Goal: Transaction & Acquisition: Purchase product/service

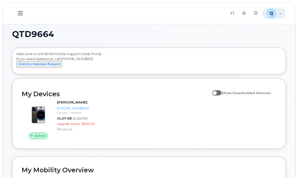
click at [279, 15] on div "Q QTD9664 Employee" at bounding box center [274, 13] width 23 height 10
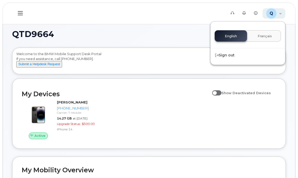
click at [279, 16] on div "Q QTD9664 Employee" at bounding box center [274, 13] width 23 height 10
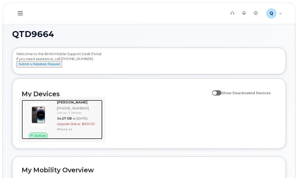
click at [47, 139] on div "Active" at bounding box center [38, 136] width 19 height 7
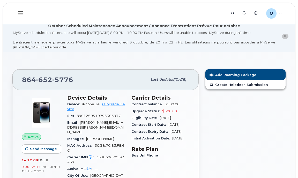
click at [44, 117] on img at bounding box center [41, 112] width 31 height 31
click at [19, 12] on icon at bounding box center [20, 13] width 5 height 6
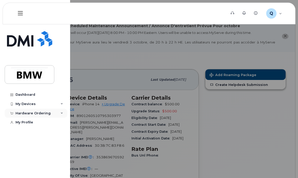
click at [49, 113] on div "Hardware Ordering" at bounding box center [36, 113] width 63 height 9
click at [34, 121] on div "My Orders" at bounding box center [27, 122] width 19 height 5
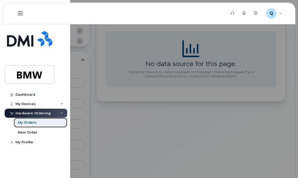
scroll to position [104, 0]
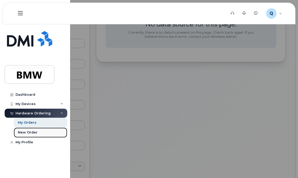
click at [45, 132] on link "New Order" at bounding box center [41, 133] width 54 height 10
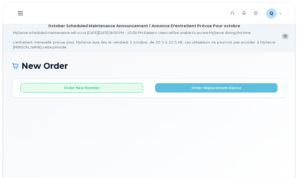
click at [23, 15] on icon at bounding box center [20, 13] width 5 height 4
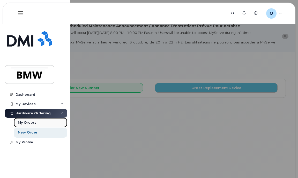
click at [39, 123] on link "My Orders" at bounding box center [41, 123] width 54 height 10
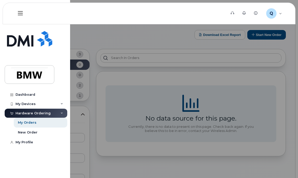
click at [159, 33] on div at bounding box center [149, 89] width 298 height 178
